Goal: Check status

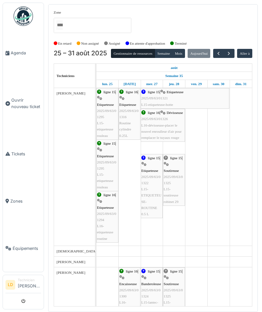
click at [18, 52] on span "Agenda" at bounding box center [26, 53] width 30 height 6
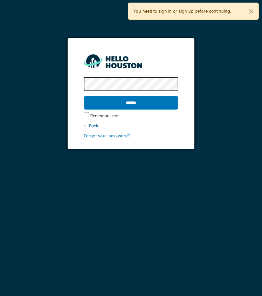
click at [164, 104] on input "******" at bounding box center [131, 103] width 94 height 14
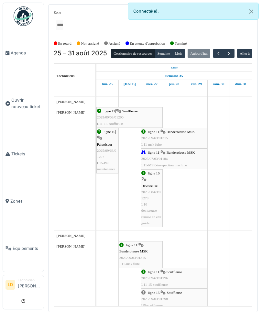
scroll to position [580, 0]
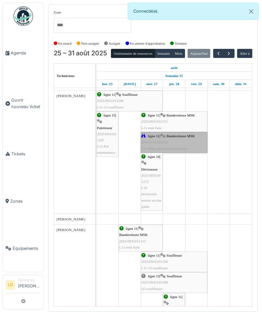
click at [186, 153] on link "ligne 11 | Banderoleuse MSK 2025/07/63/01104 L11-MSK-insepection machine" at bounding box center [174, 142] width 67 height 21
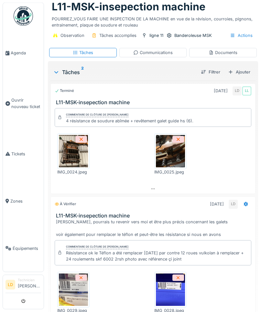
scroll to position [18, 0]
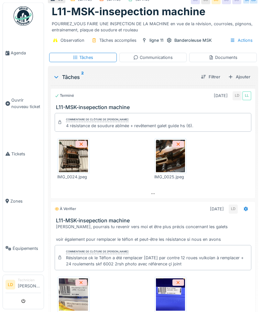
click at [210, 123] on div "Commentaire de clôture de [PERSON_NAME] 4 résistance de soudure abîmée + revête…" at bounding box center [153, 122] width 197 height 19
click at [64, 208] on div "À vérifier" at bounding box center [65, 208] width 21 height 5
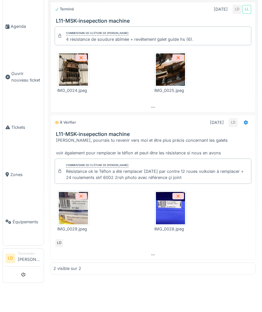
scroll to position [102, 0]
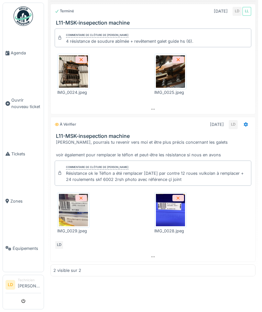
click at [185, 248] on div "Commentaire de clôture de [PERSON_NAME] Résistance ok le Téflon a été remplacer…" at bounding box center [152, 205] width 205 height 94
